Goal: Find specific page/section: Find specific page/section

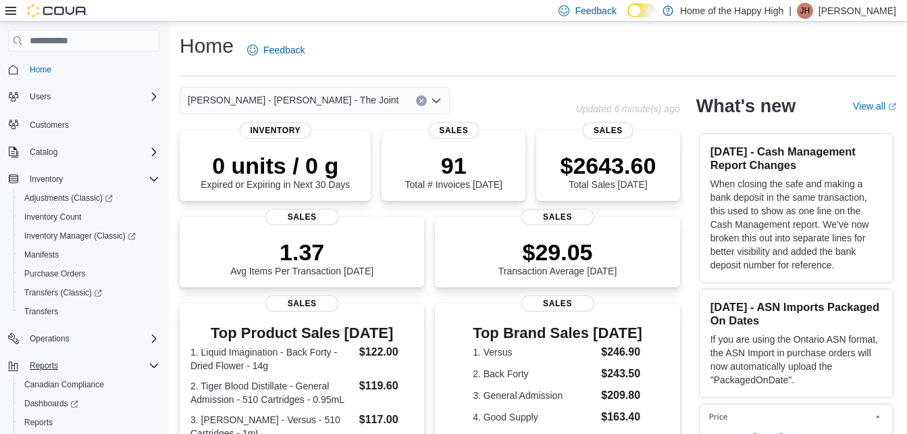
scroll to position [74, 0]
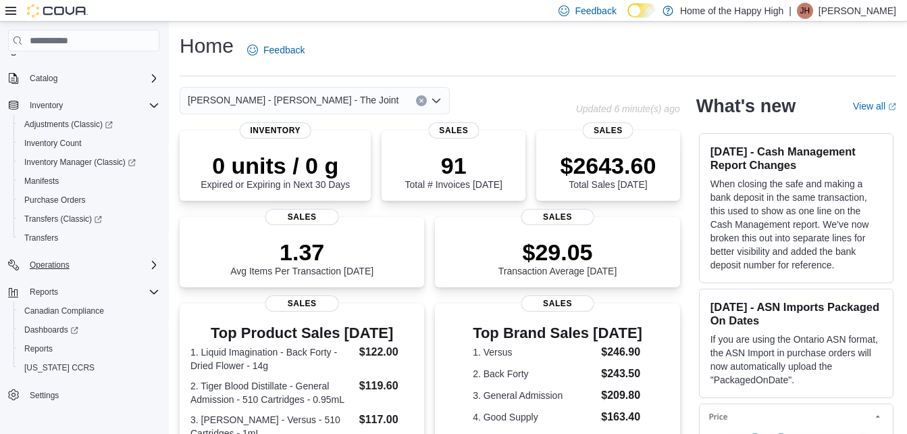
click at [95, 269] on div "Operations" at bounding box center [91, 265] width 135 height 16
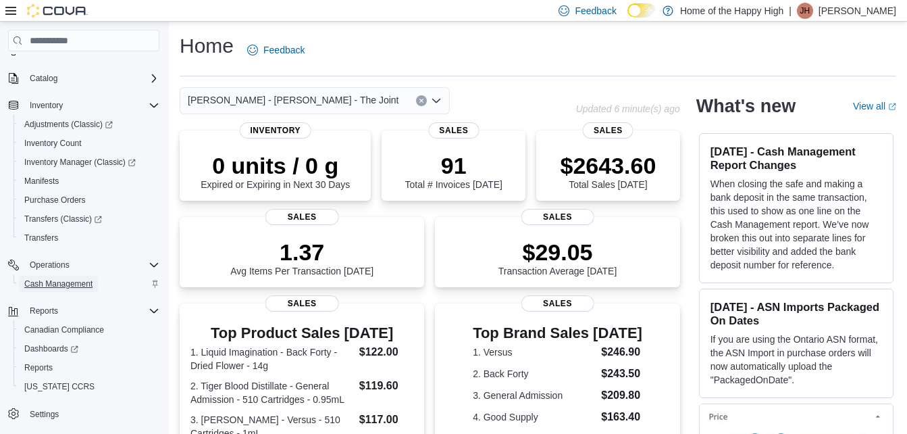
click at [85, 276] on span "Cash Management" at bounding box center [58, 284] width 68 height 16
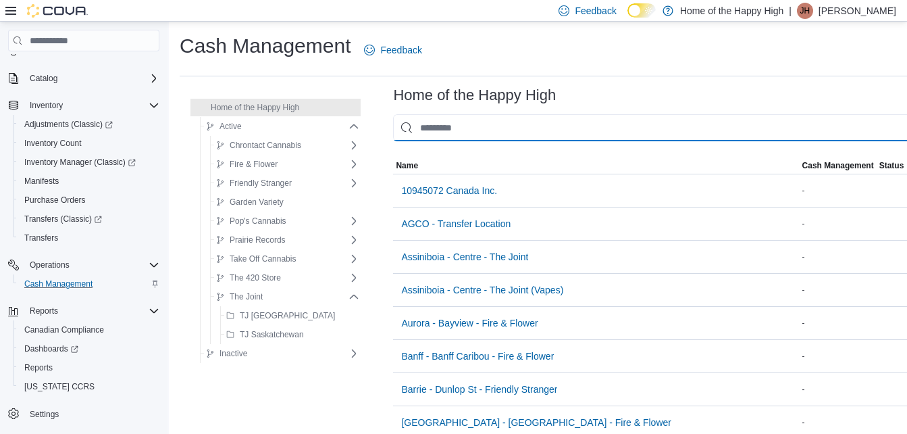
click at [449, 122] on input "This is a search bar. As you type, the results lower in the page will automatic…" at bounding box center [667, 127] width 549 height 27
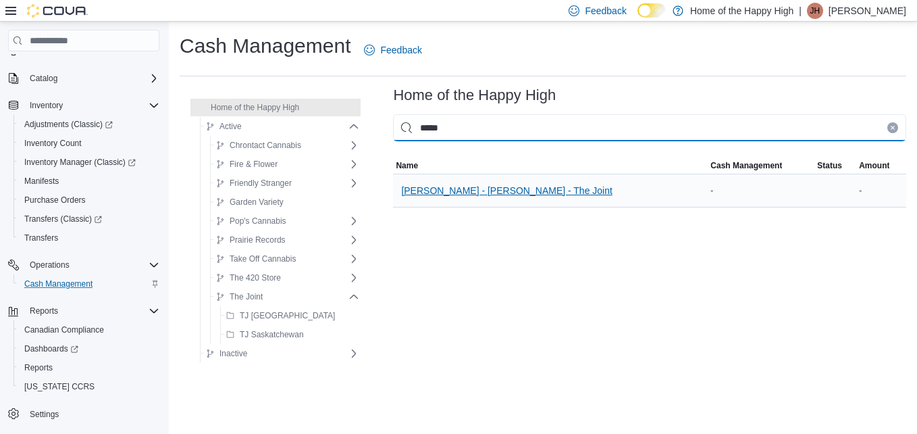
type input "*****"
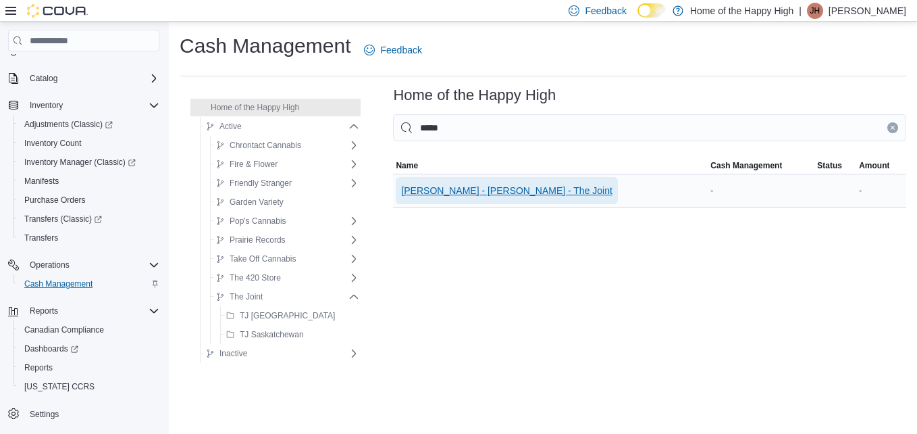
click at [439, 198] on span "[PERSON_NAME] - [PERSON_NAME] - The Joint" at bounding box center [506, 190] width 211 height 27
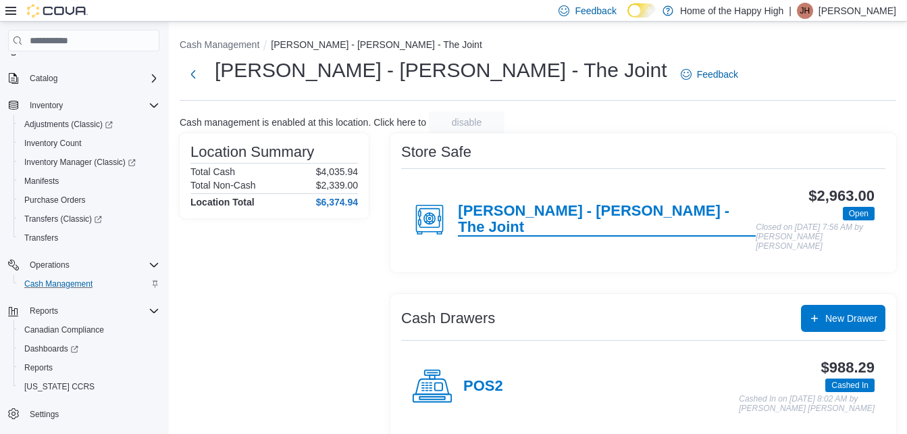
click at [590, 213] on h4 "[PERSON_NAME] - [PERSON_NAME] - The Joint" at bounding box center [607, 220] width 298 height 34
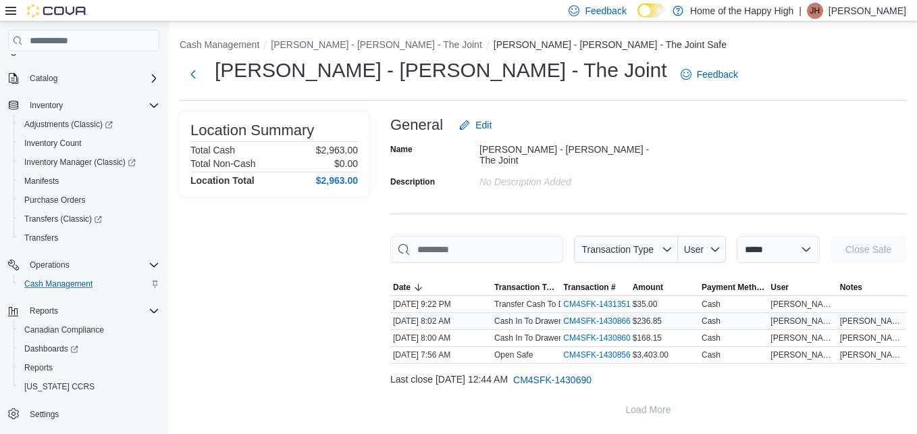
click at [877, 315] on span "[PERSON_NAME] OVER $36.85" at bounding box center [871, 320] width 63 height 11
click at [746, 244] on select "**********" at bounding box center [778, 249] width 83 height 27
click at [690, 237] on span "User" at bounding box center [701, 249] width 37 height 27
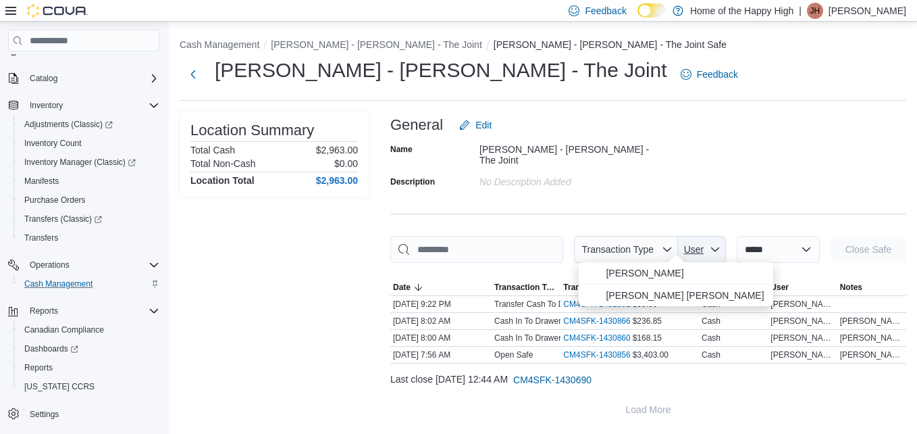
click at [690, 237] on span "User" at bounding box center [701, 249] width 37 height 27
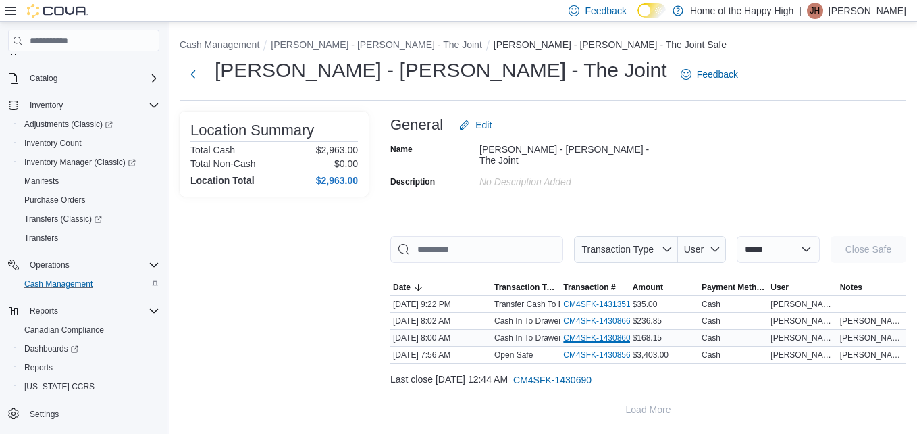
click at [592, 332] on link "CM4SFK-1430860 (opens in a new tab or window)" at bounding box center [602, 337] width 78 height 11
click at [703, 204] on div "**********" at bounding box center [648, 266] width 516 height 311
click at [623, 315] on link "CM4SFK-1430866 (opens in a new tab or window)" at bounding box center [602, 320] width 78 height 11
click at [693, 183] on div "Name [PERSON_NAME] - [PERSON_NAME] - The Joint Description No Description added" at bounding box center [648, 164] width 516 height 53
click at [199, 72] on button "Next" at bounding box center [193, 73] width 27 height 27
